Goal: Task Accomplishment & Management: Use online tool/utility

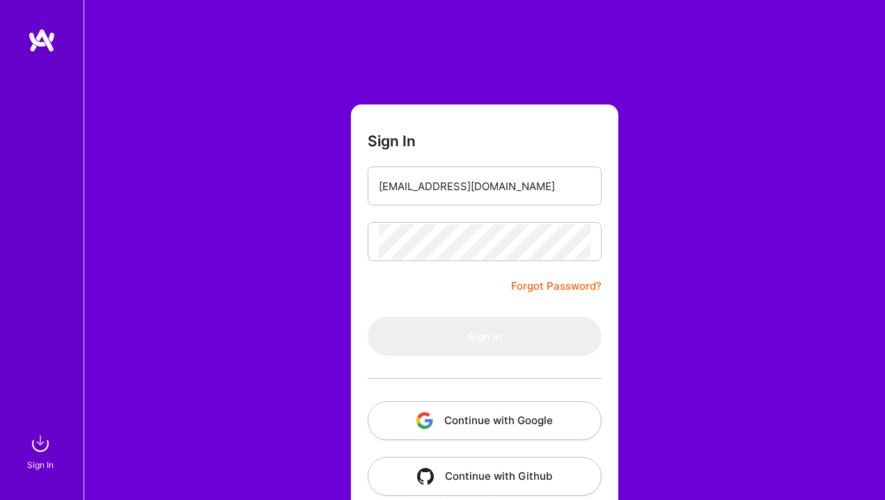
type input "[EMAIL_ADDRESS][DOMAIN_NAME]"
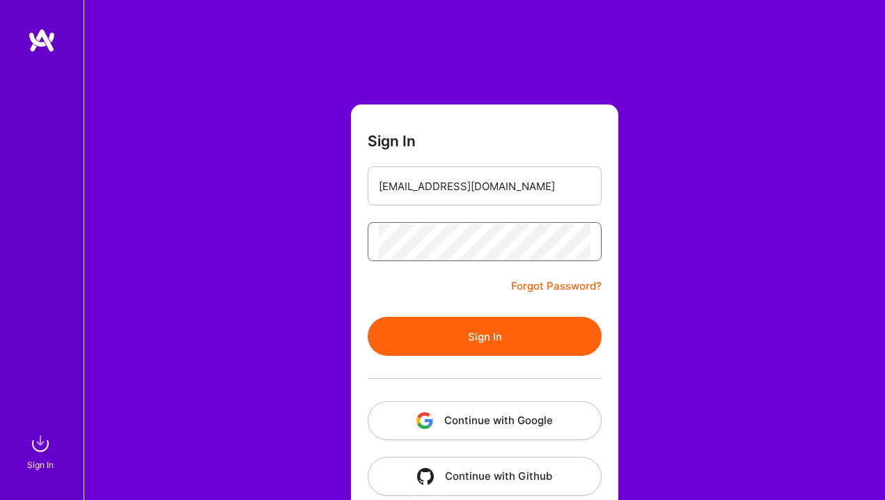
click at [368, 317] on button "Sign In" at bounding box center [485, 336] width 234 height 39
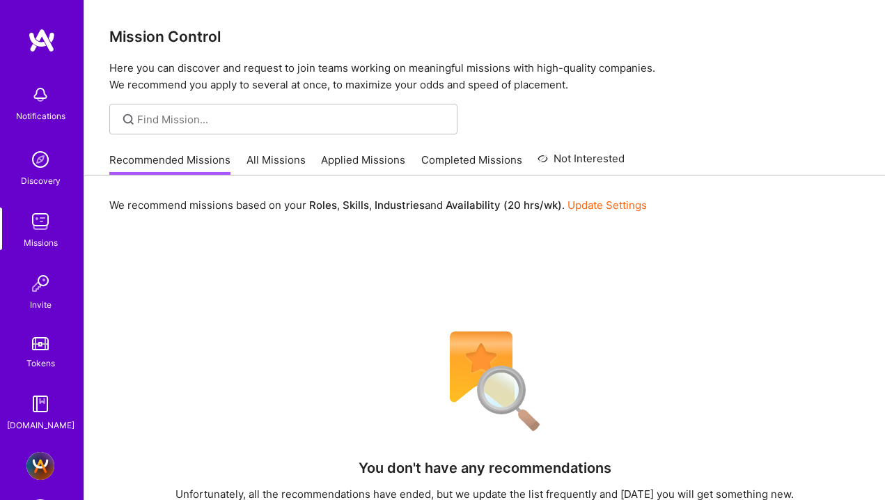
click at [40, 450] on div "Notifications Discovery Missions Invite Tokens [DOMAIN_NAME] [DOMAIN_NAME] - Fu…" at bounding box center [42, 250] width 84 height 500
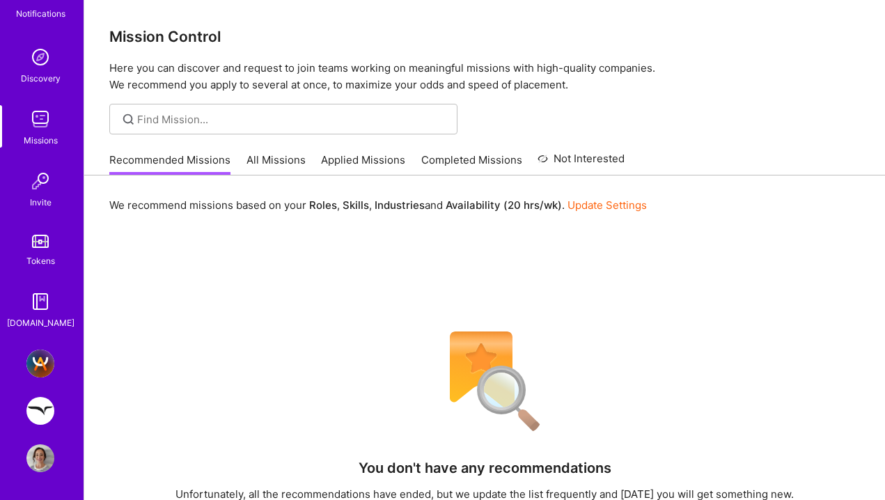
click at [40, 410] on img at bounding box center [40, 411] width 28 height 28
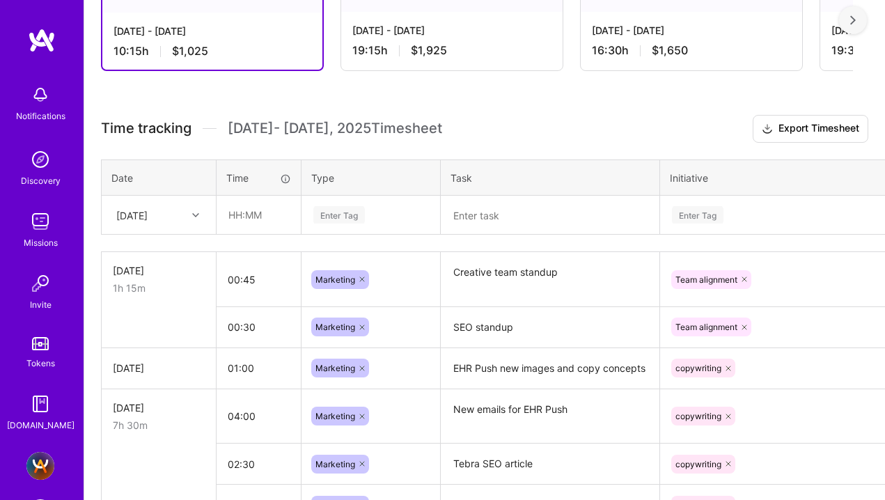
scroll to position [344, 0]
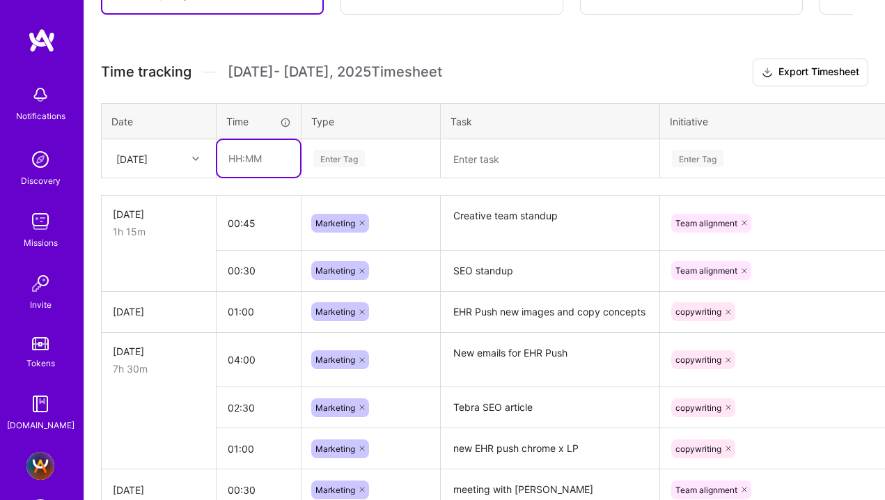
click at [233, 157] on input "text" at bounding box center [258, 158] width 83 height 37
type input "00:30"
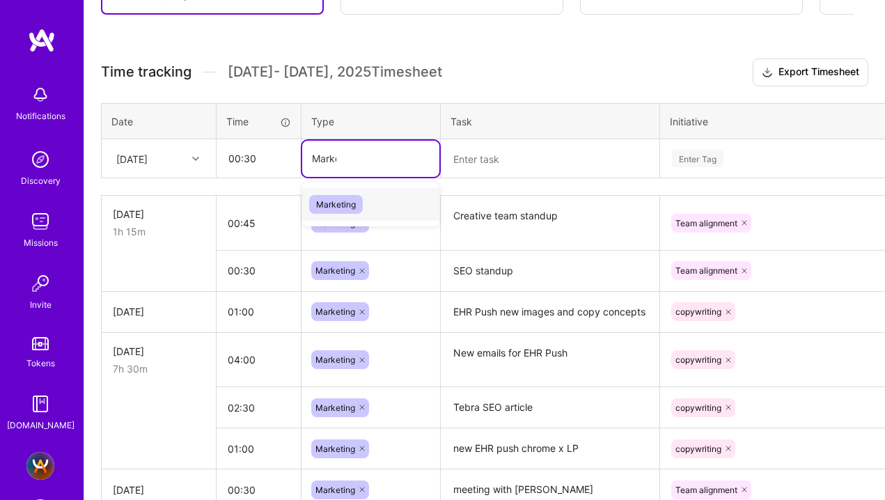
type input "Market"
click at [331, 207] on span "Marketing" at bounding box center [336, 204] width 54 height 19
click at [471, 169] on textarea at bounding box center [550, 159] width 216 height 36
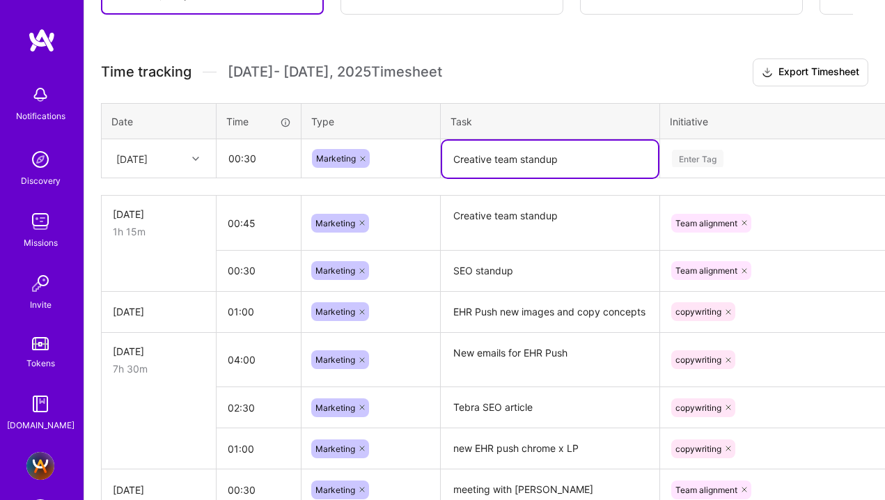
type textarea "Creative team standup"
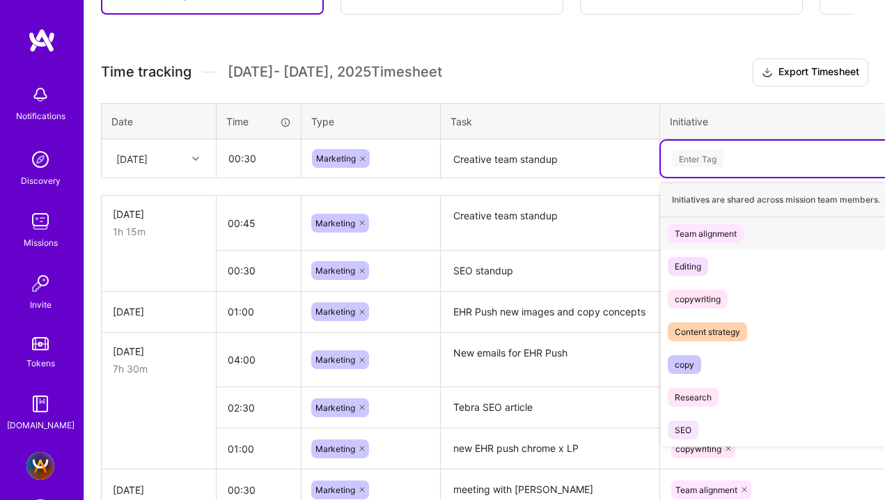
click at [689, 155] on div "Enter Tag" at bounding box center [698, 159] width 52 height 22
click at [699, 232] on div "Team alignment" at bounding box center [706, 233] width 62 height 15
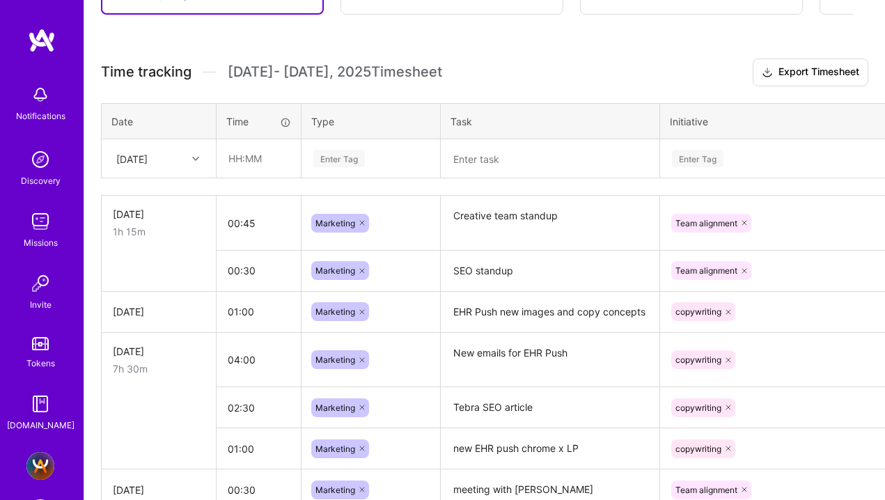
scroll to position [364, 0]
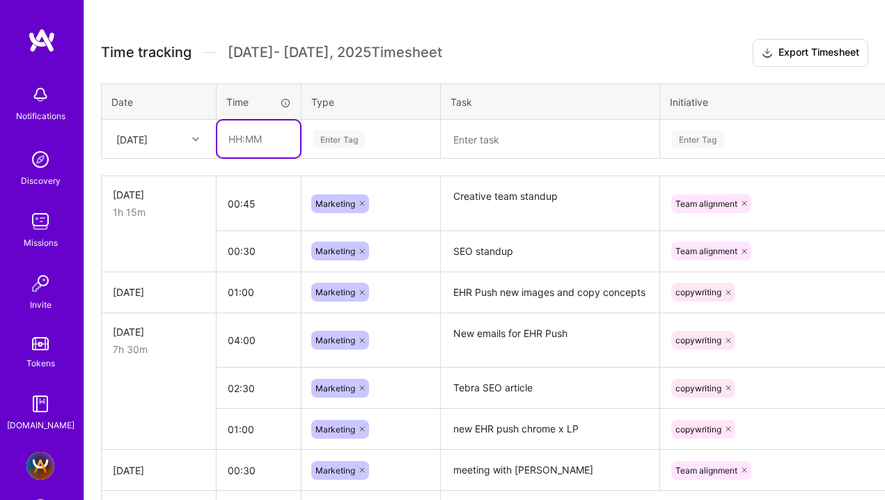
click at [240, 137] on input "text" at bounding box center [258, 139] width 83 height 37
type input "00:30"
click at [357, 150] on div "Enter Tag" at bounding box center [370, 139] width 137 height 36
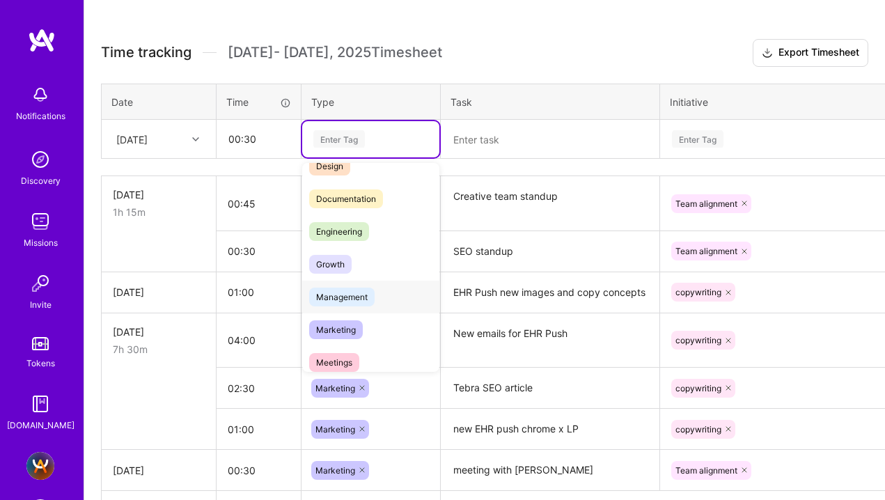
scroll to position [56, 0]
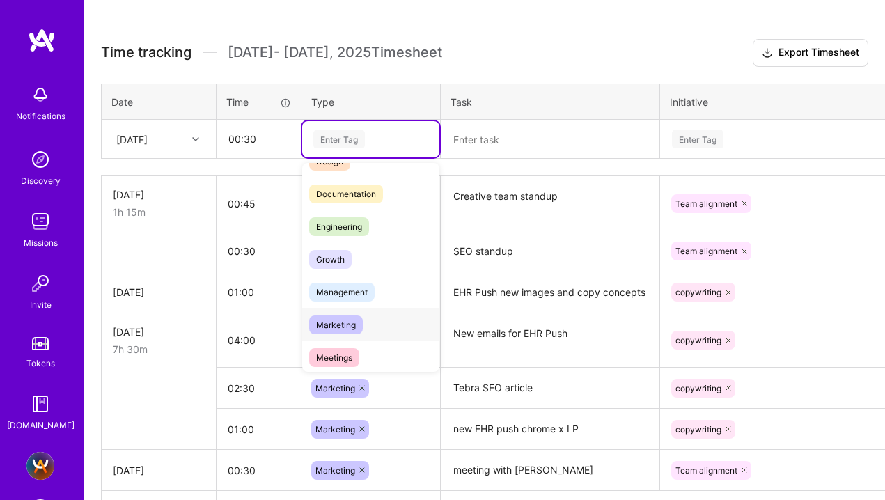
click at [332, 324] on span "Marketing" at bounding box center [336, 325] width 54 height 19
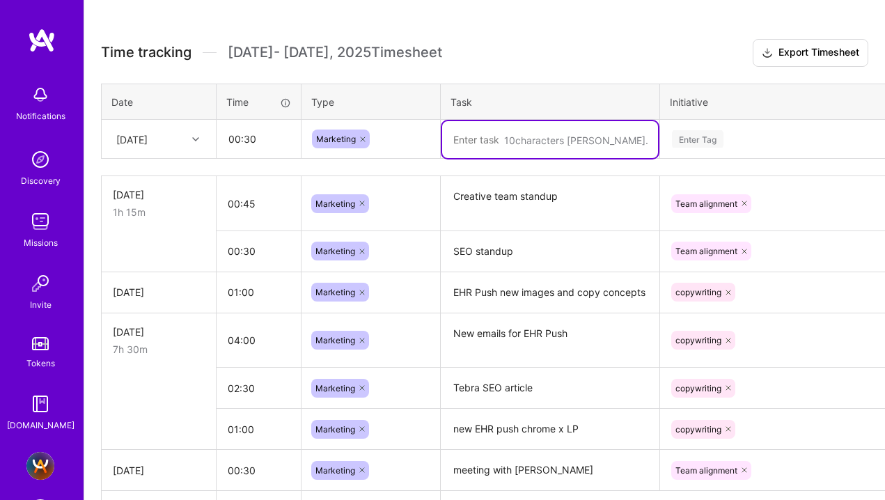
click at [483, 147] on textarea at bounding box center [550, 139] width 216 height 37
type textarea "Creative team standup"
click at [731, 138] on div "Enter Tag" at bounding box center [788, 138] width 235 height 17
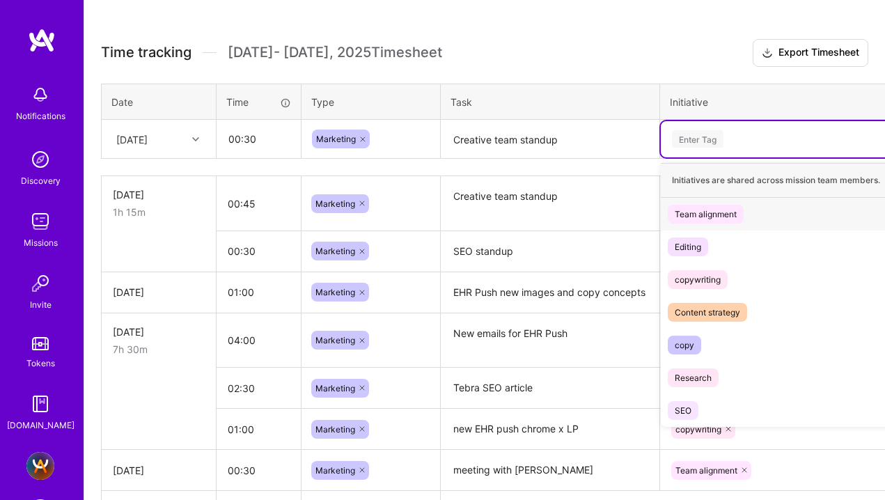
click at [714, 216] on div "Team alignment" at bounding box center [706, 214] width 62 height 15
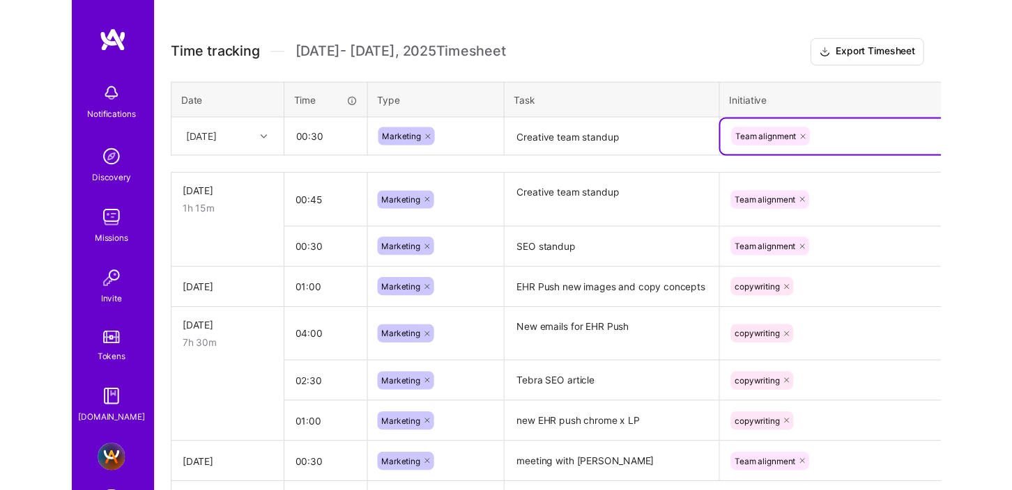
scroll to position [365, 0]
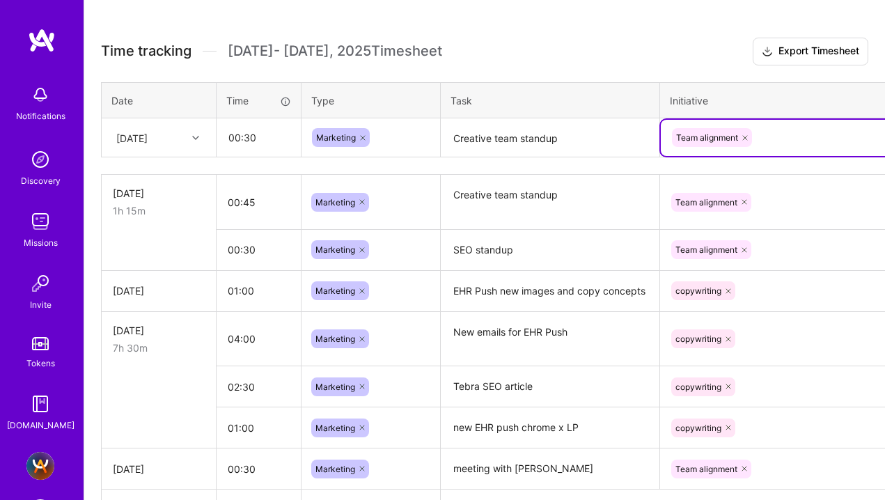
click at [624, 47] on h3 "Time tracking [DATE] - [DATE] Timesheet Export Timesheet" at bounding box center [485, 52] width 768 height 28
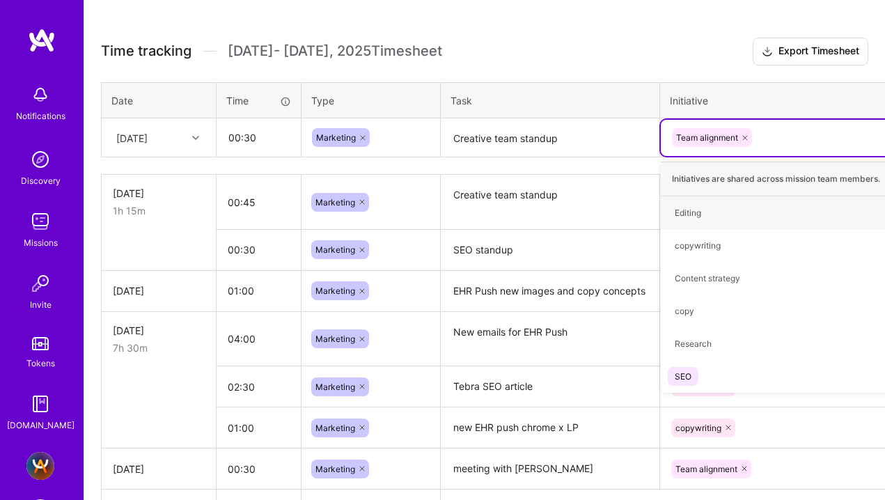
click at [689, 86] on th "Initiative" at bounding box center [788, 100] width 257 height 36
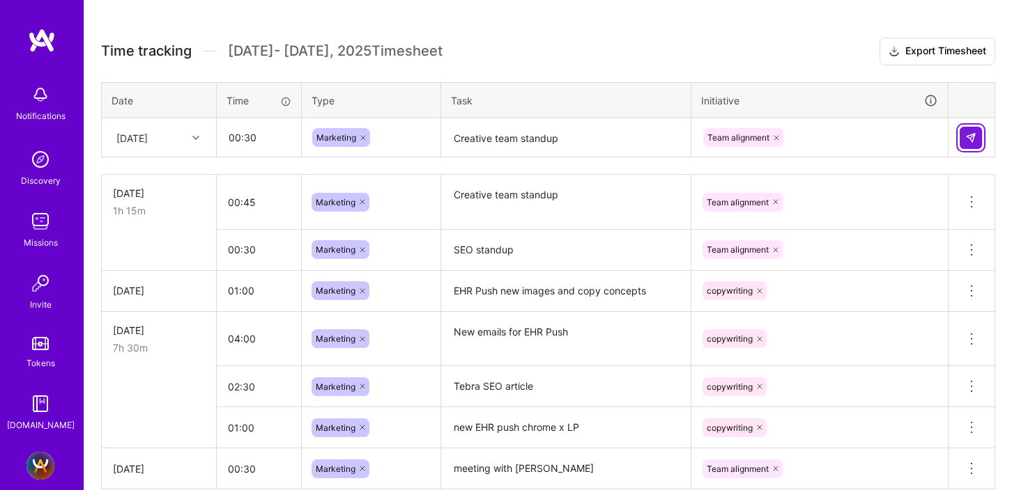
click at [885, 132] on img at bounding box center [970, 137] width 11 height 11
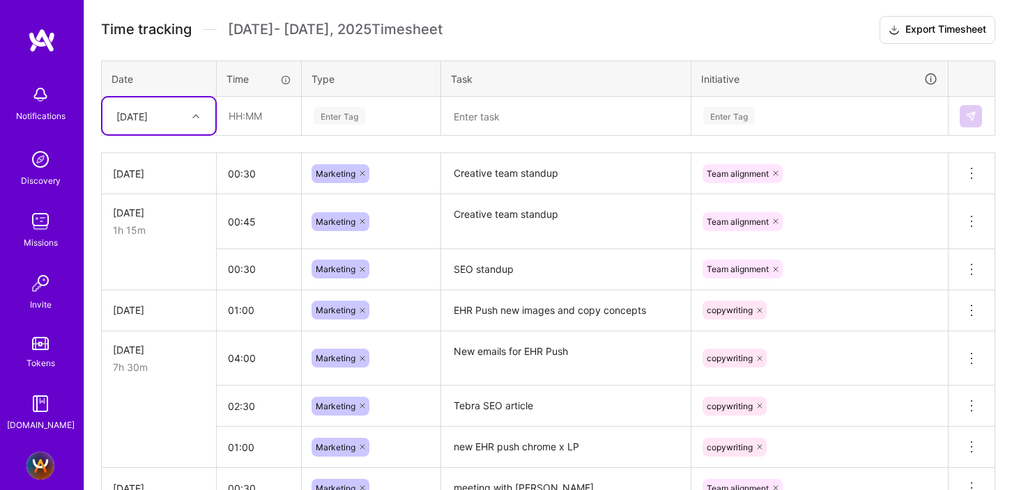
scroll to position [372, 0]
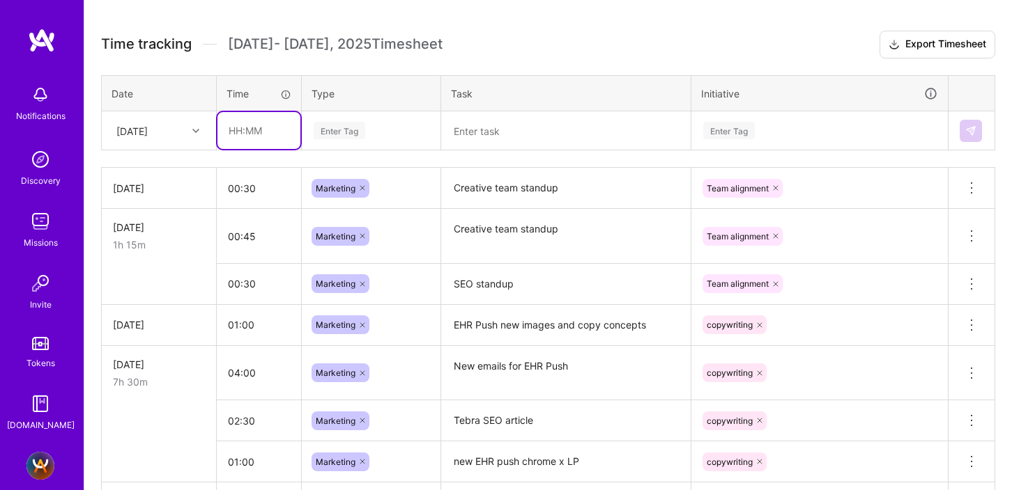
click at [235, 125] on input "text" at bounding box center [258, 130] width 83 height 37
type input "01:00"
click at [341, 139] on div "Enter Tag" at bounding box center [370, 131] width 137 height 36
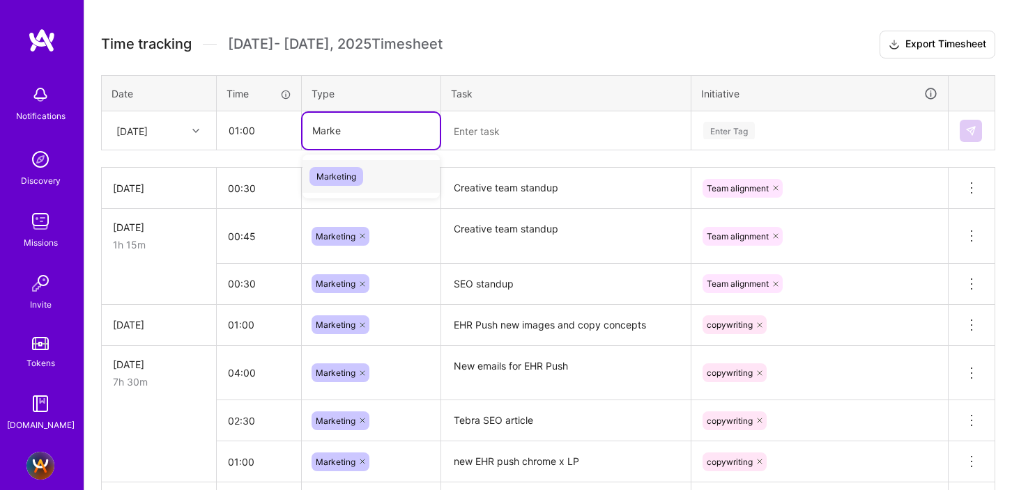
type input "Market"
click at [340, 176] on span "Marketing" at bounding box center [336, 176] width 54 height 19
click at [461, 142] on textarea at bounding box center [565, 131] width 247 height 37
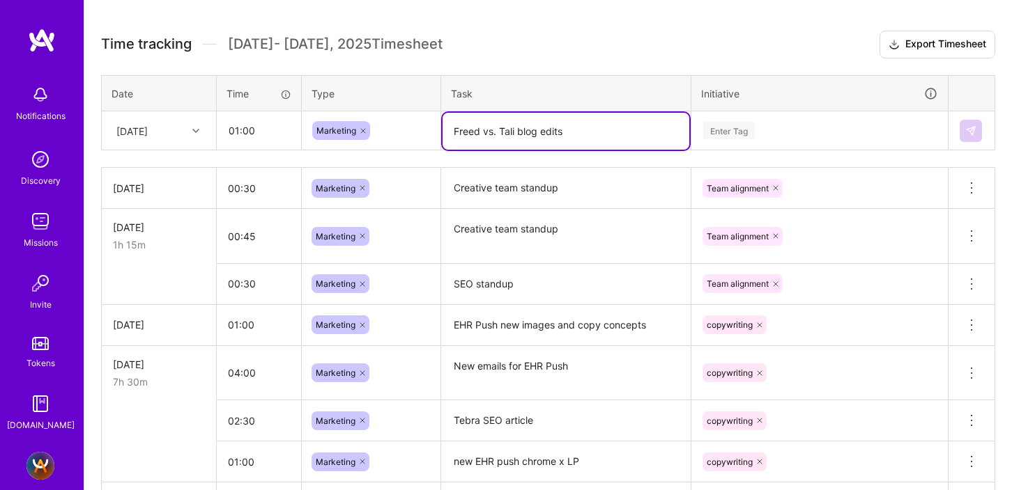
type textarea "Freed vs. Tali blog edits"
click at [720, 127] on div "Enter Tag" at bounding box center [729, 131] width 52 height 22
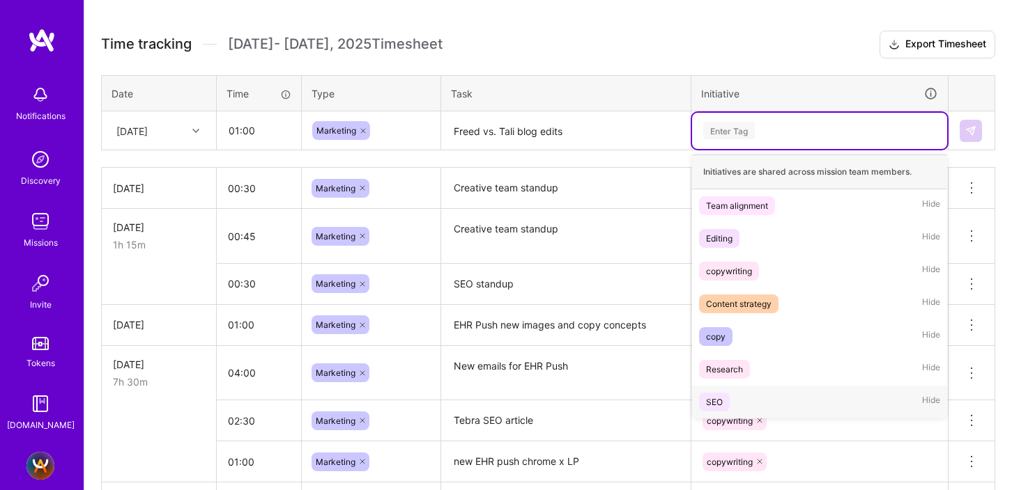
click at [715, 395] on div "SEO" at bounding box center [714, 402] width 17 height 15
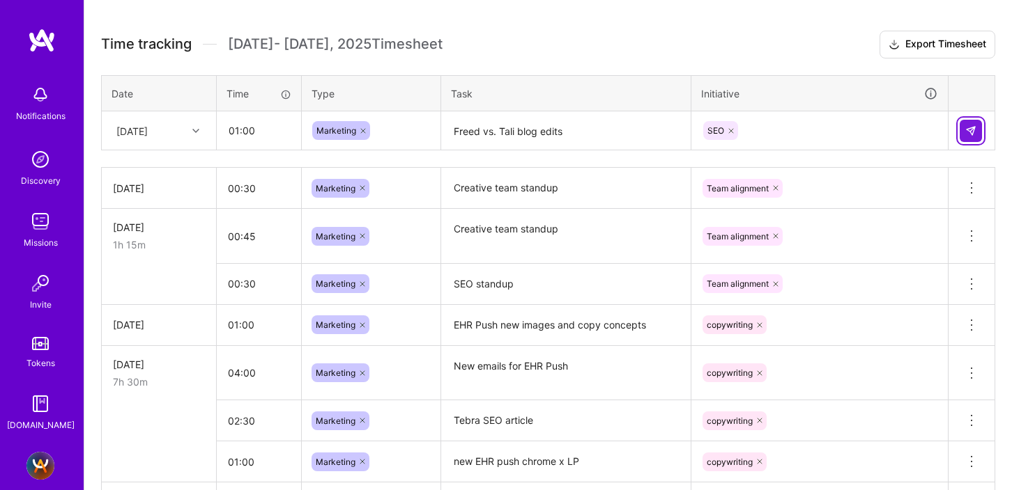
click at [885, 124] on button at bounding box center [970, 131] width 22 height 22
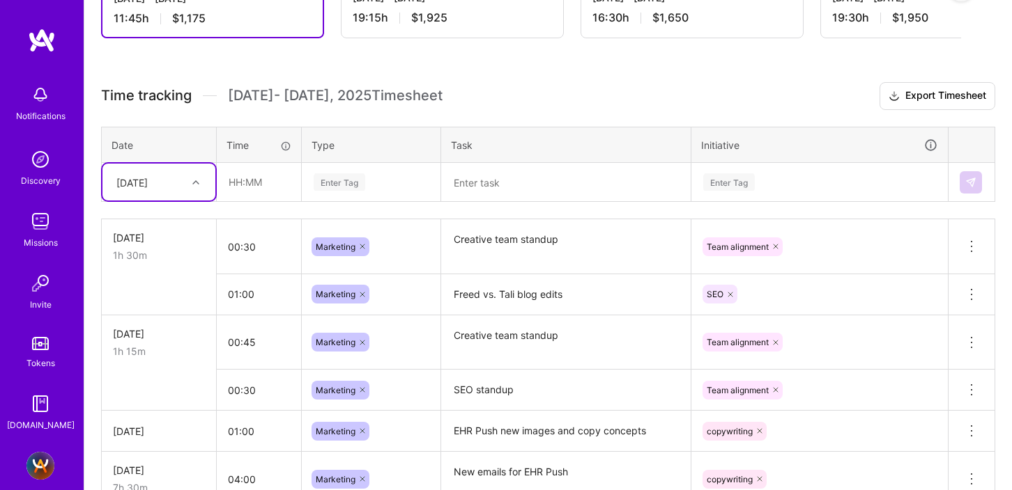
scroll to position [320, 0]
